Goal: Task Accomplishment & Management: Manage account settings

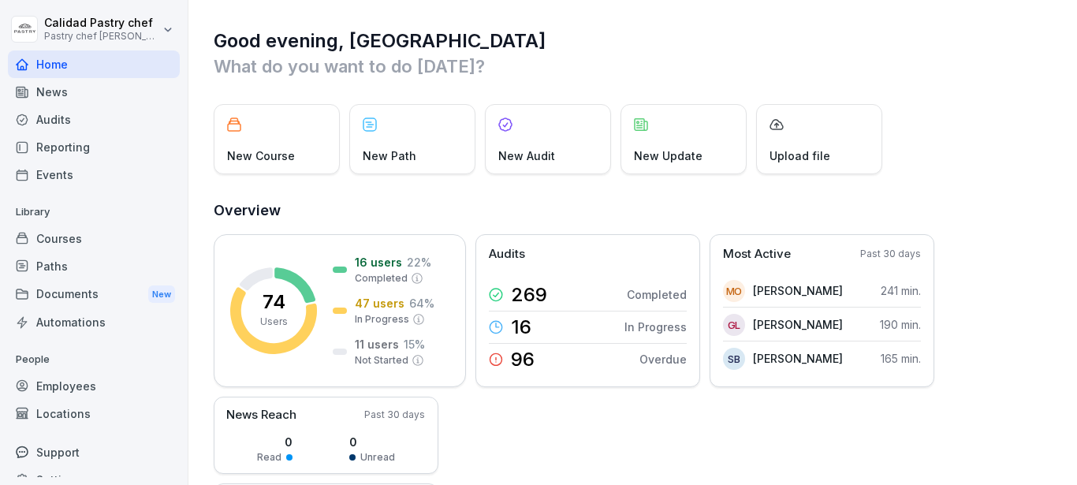
scroll to position [21, 0]
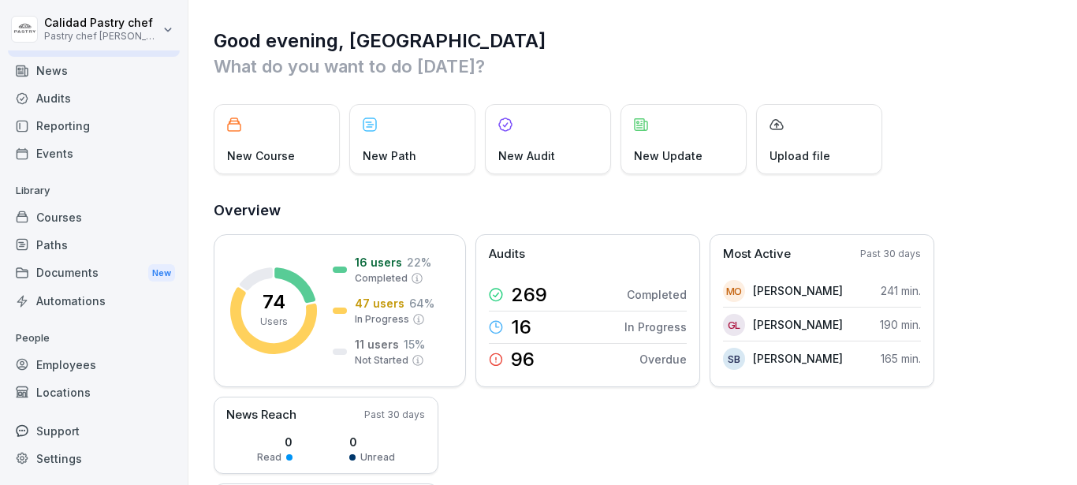
click at [84, 358] on div "Employees" at bounding box center [94, 365] width 172 height 28
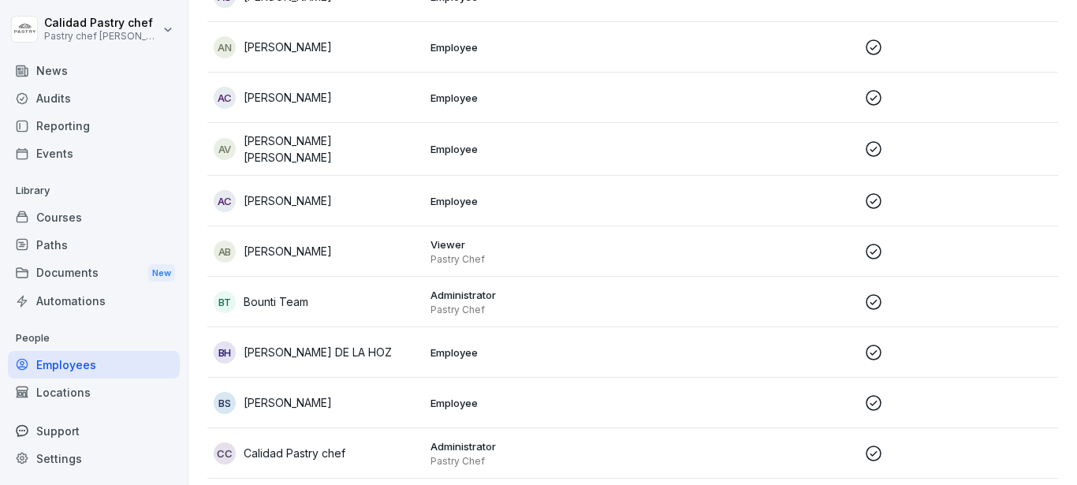
scroll to position [315, 0]
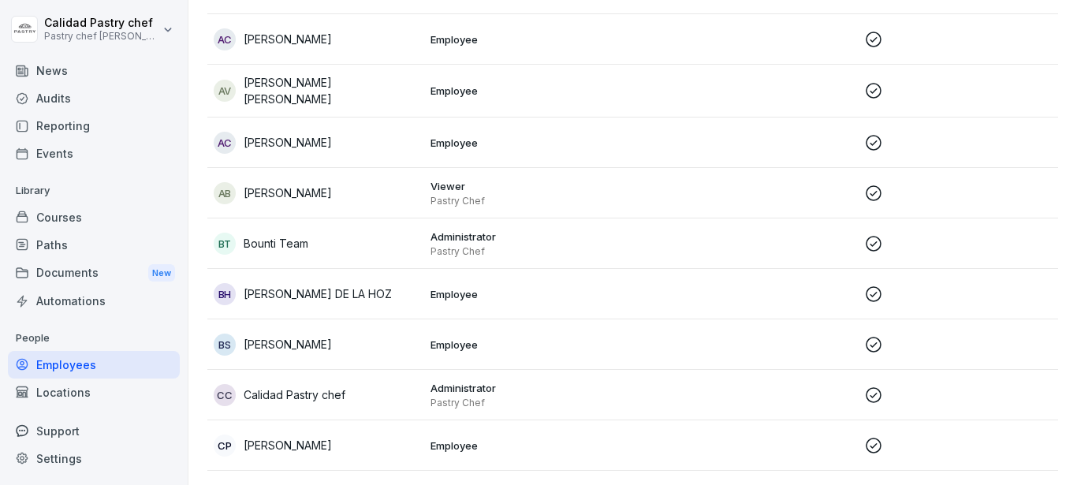
click at [443, 93] on p "Employee" at bounding box center [532, 91] width 204 height 14
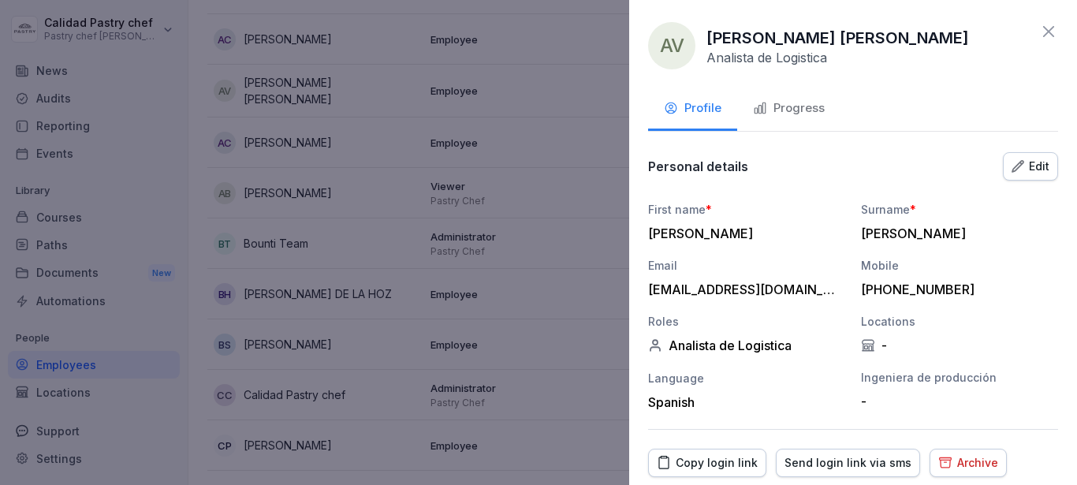
scroll to position [54, 0]
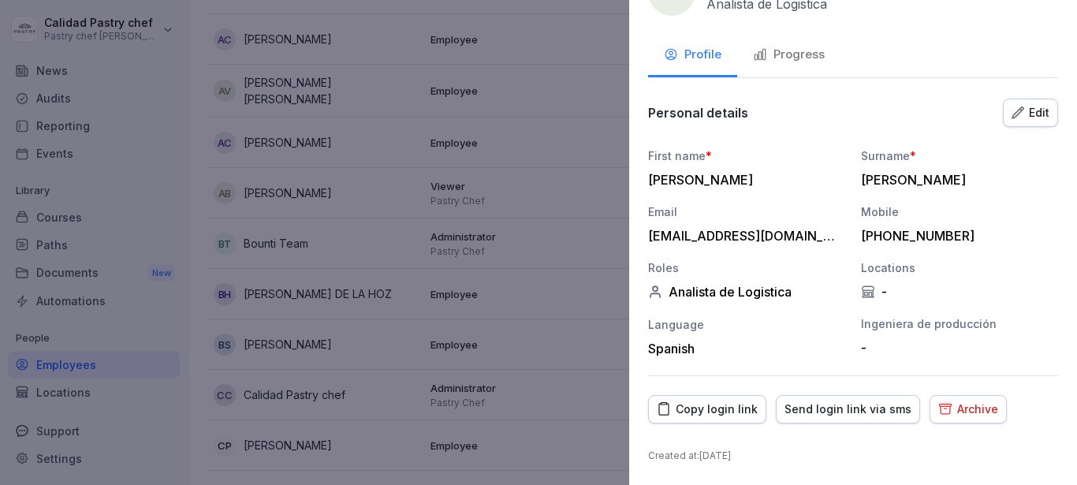
click at [694, 415] on div "Copy login link" at bounding box center [707, 408] width 101 height 17
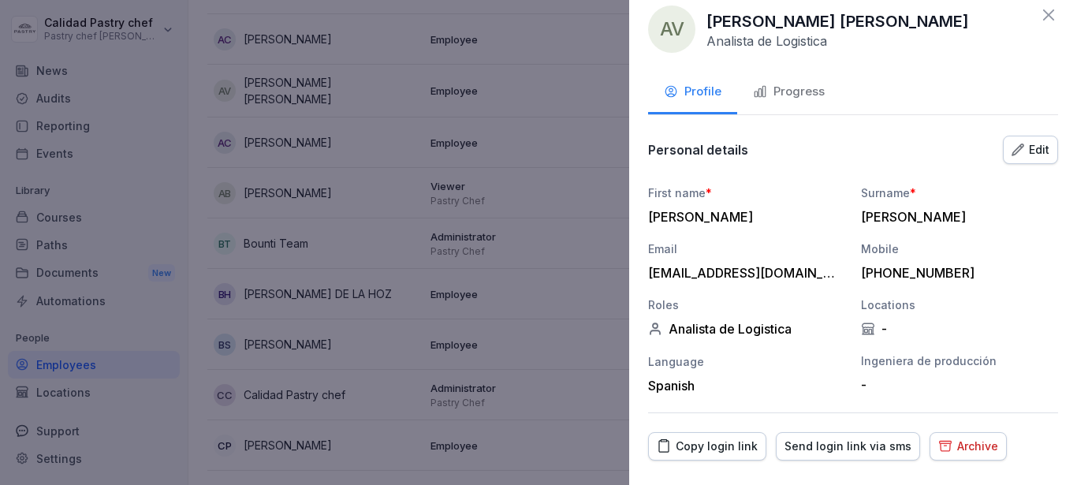
scroll to position [0, 0]
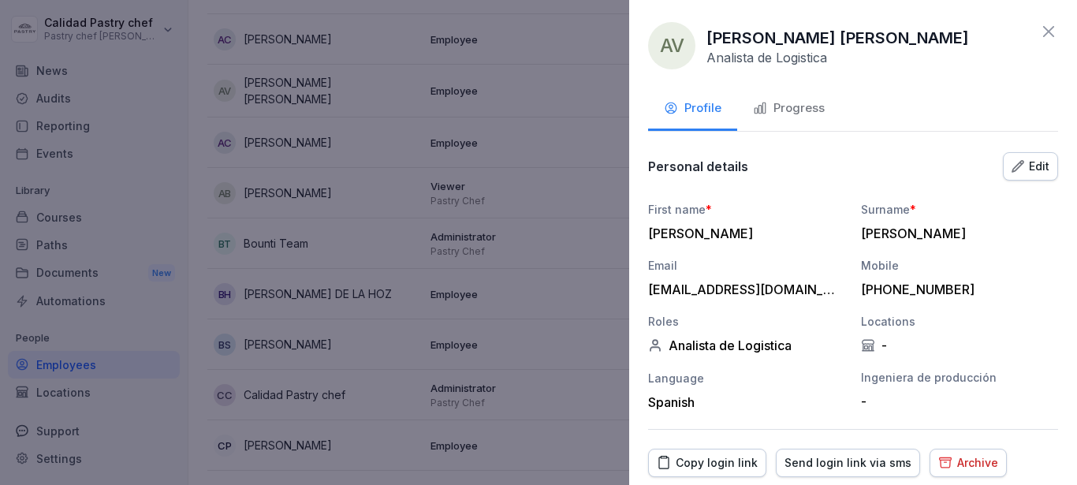
click at [1026, 32] on div "AV ANDRES ALBERTO DIAZ VARGAS Analista de Logistica" at bounding box center [853, 45] width 410 height 47
click at [1043, 32] on icon at bounding box center [1048, 31] width 11 height 11
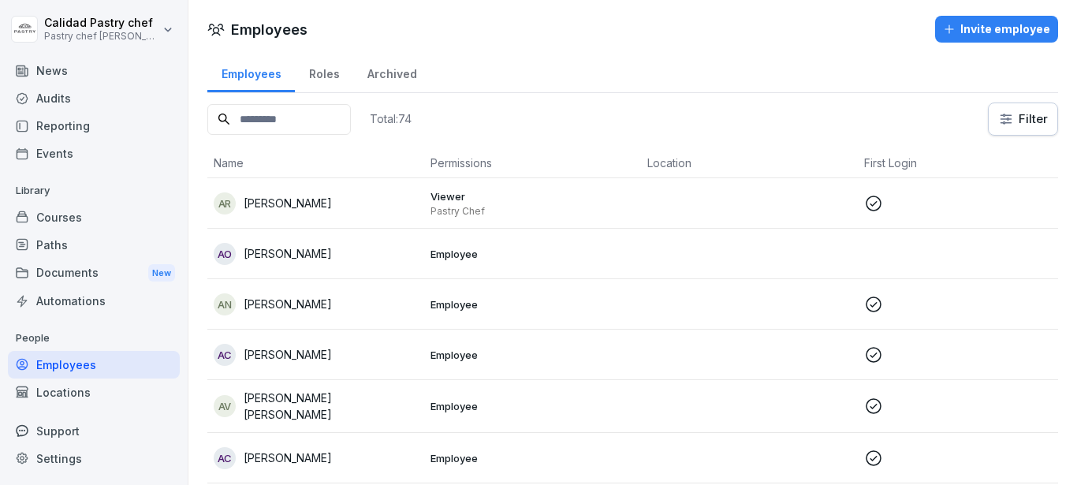
click at [61, 249] on div "Paths" at bounding box center [94, 245] width 172 height 28
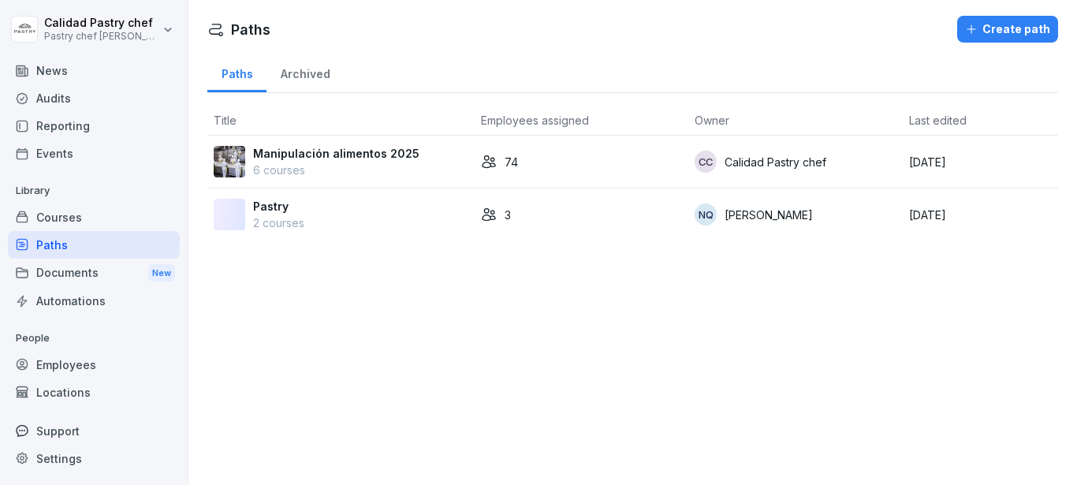
click at [390, 148] on p "Manipulación alimentos 2025" at bounding box center [336, 153] width 166 height 17
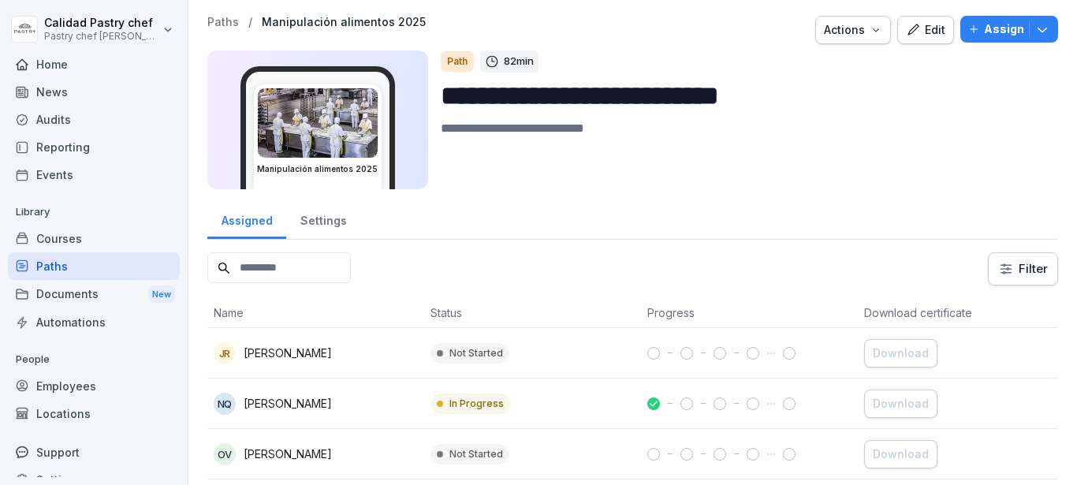
scroll to position [79, 0]
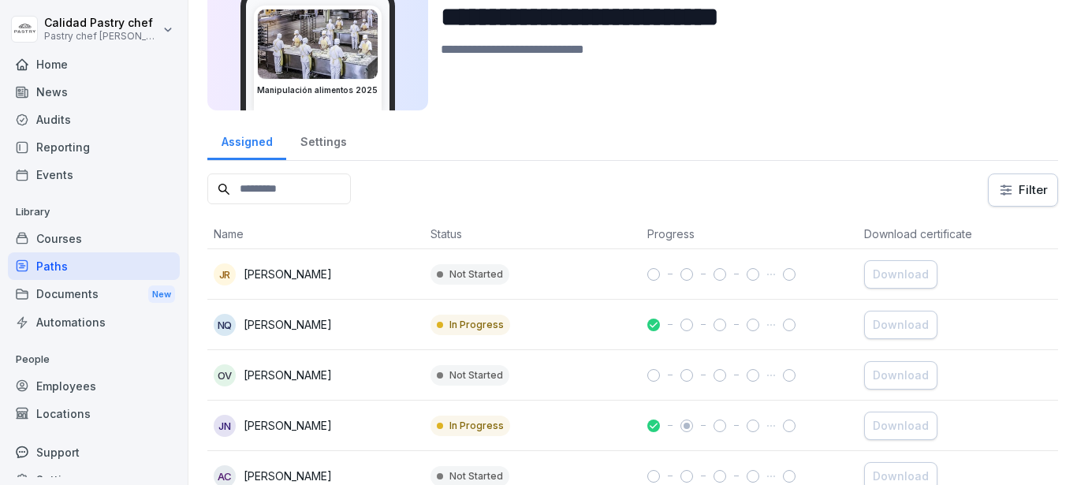
click at [303, 325] on p "[PERSON_NAME]" at bounding box center [288, 324] width 88 height 17
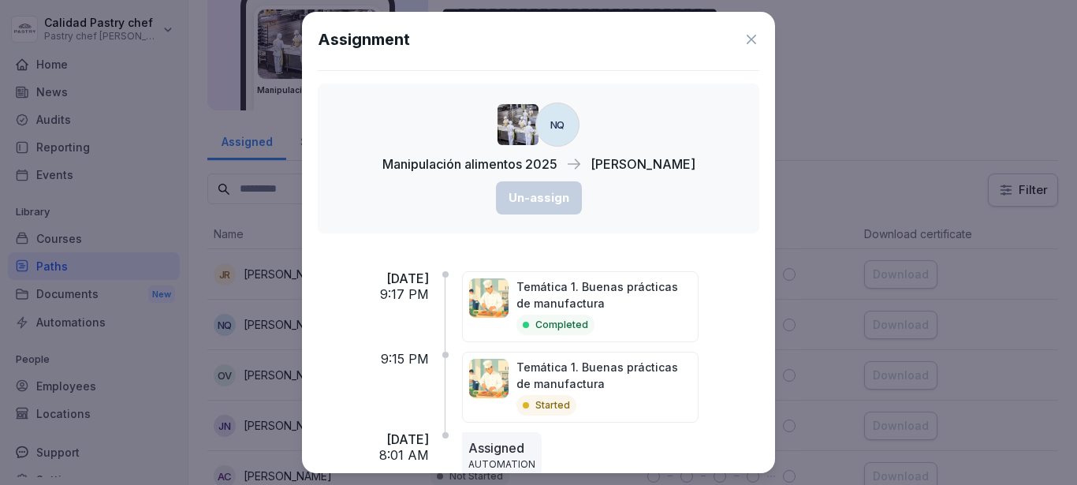
click at [746, 42] on icon at bounding box center [751, 40] width 16 height 16
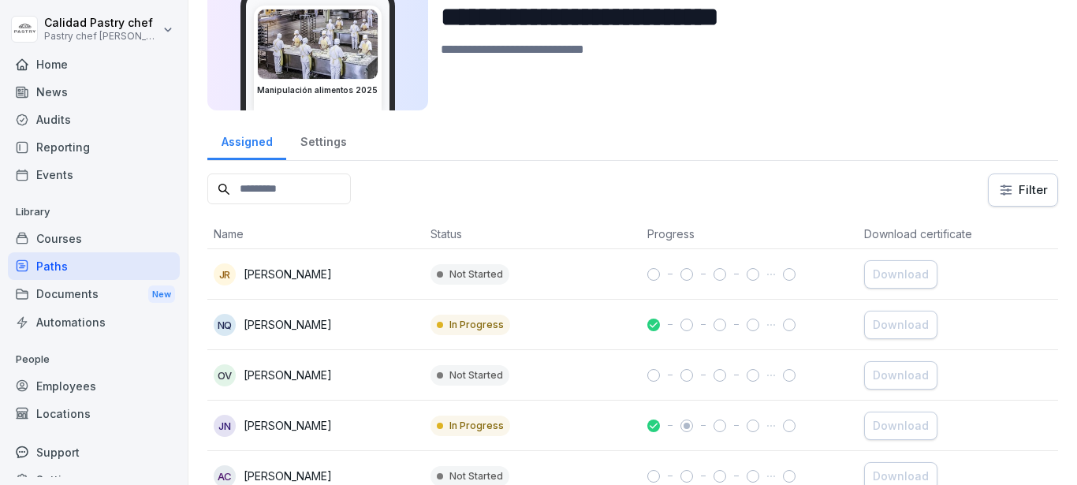
click at [61, 387] on div "Employees" at bounding box center [94, 386] width 172 height 28
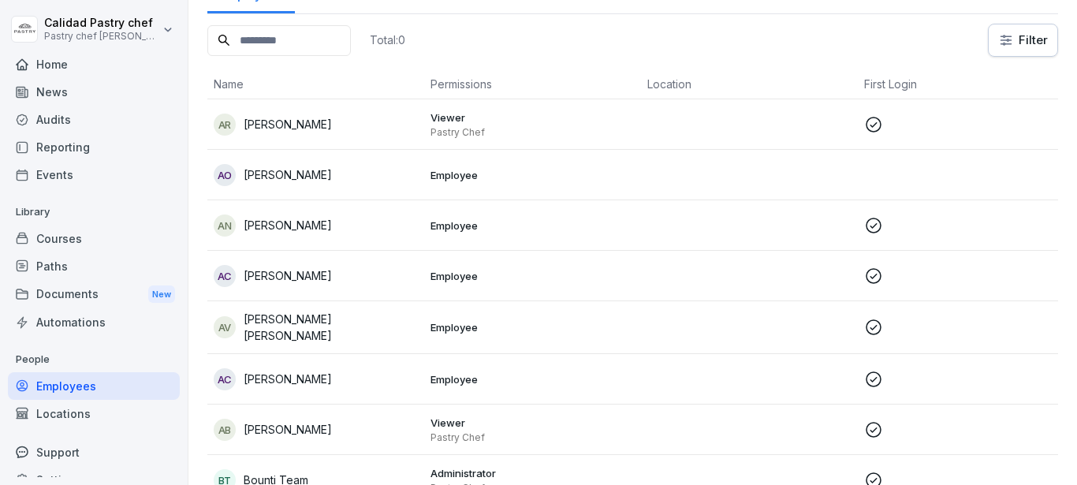
scroll to position [16, 0]
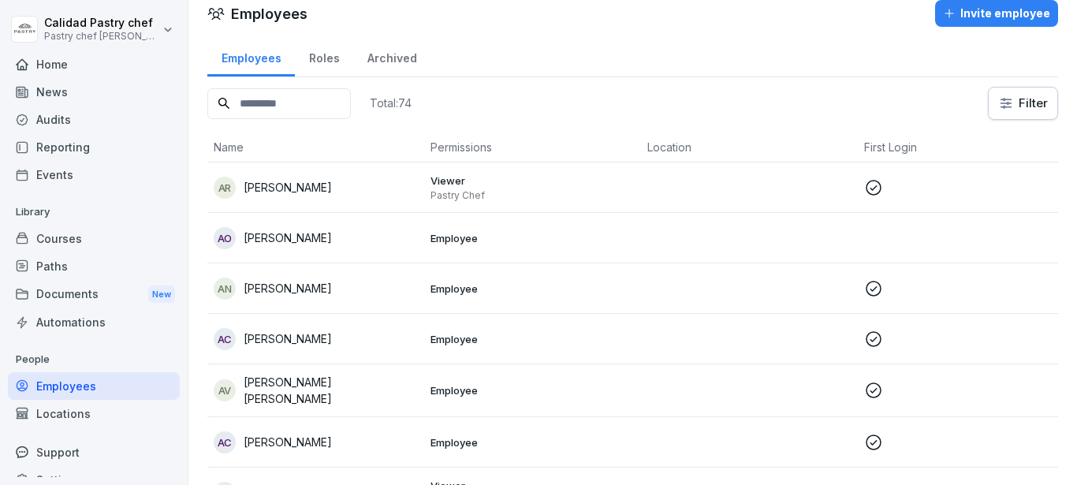
click at [274, 104] on input at bounding box center [278, 103] width 143 height 31
type input "*"
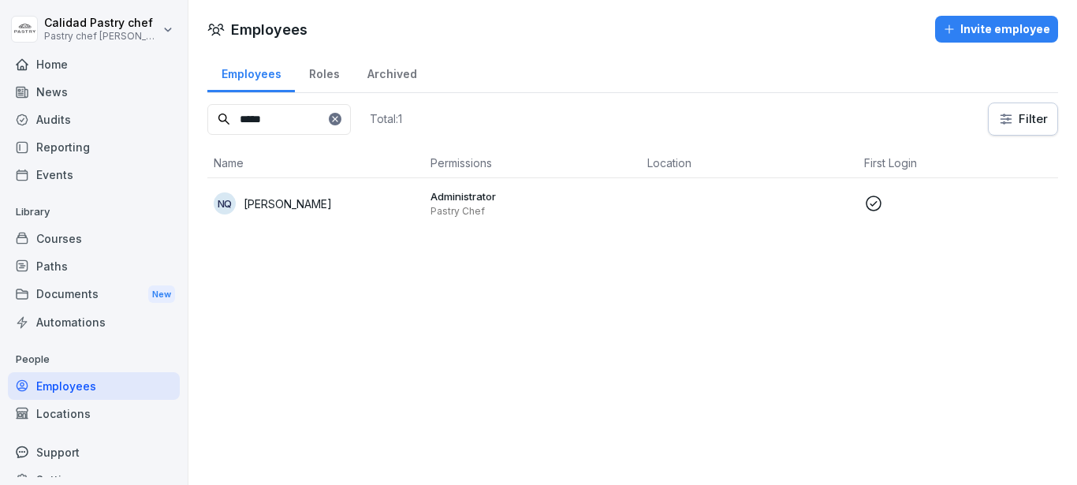
type input "*****"
click at [313, 195] on p "[PERSON_NAME]" at bounding box center [288, 203] width 88 height 17
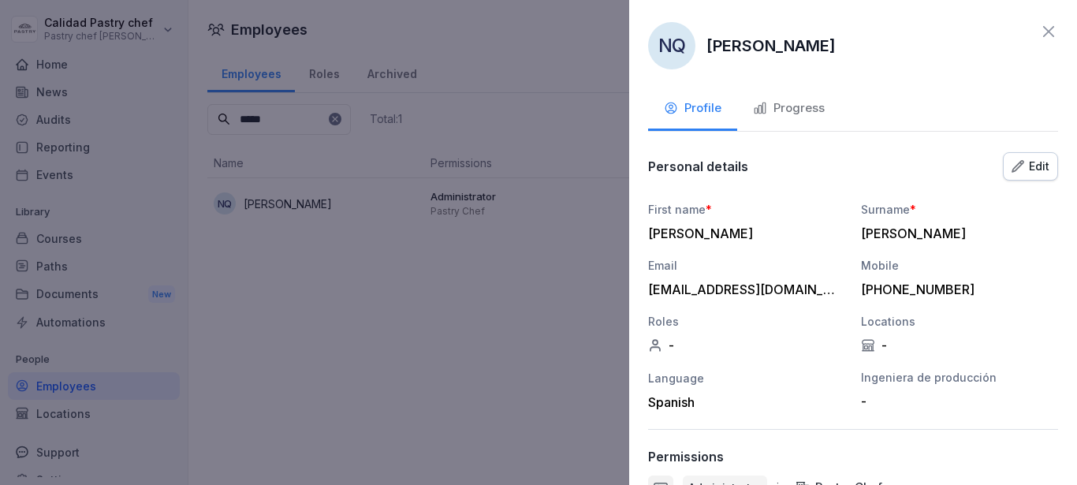
scroll to position [136, 0]
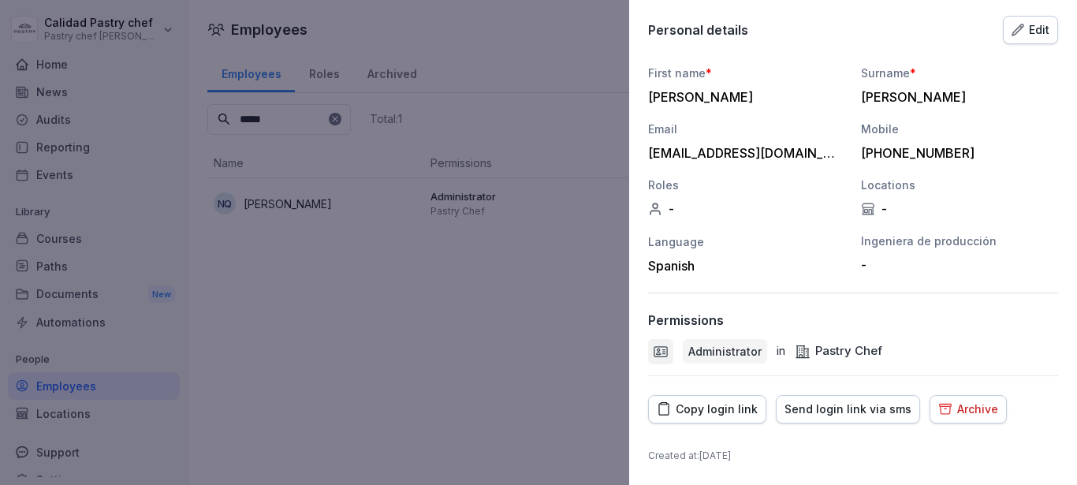
click at [698, 415] on div "Copy login link" at bounding box center [707, 408] width 101 height 17
